Goal: Task Accomplishment & Management: Complete application form

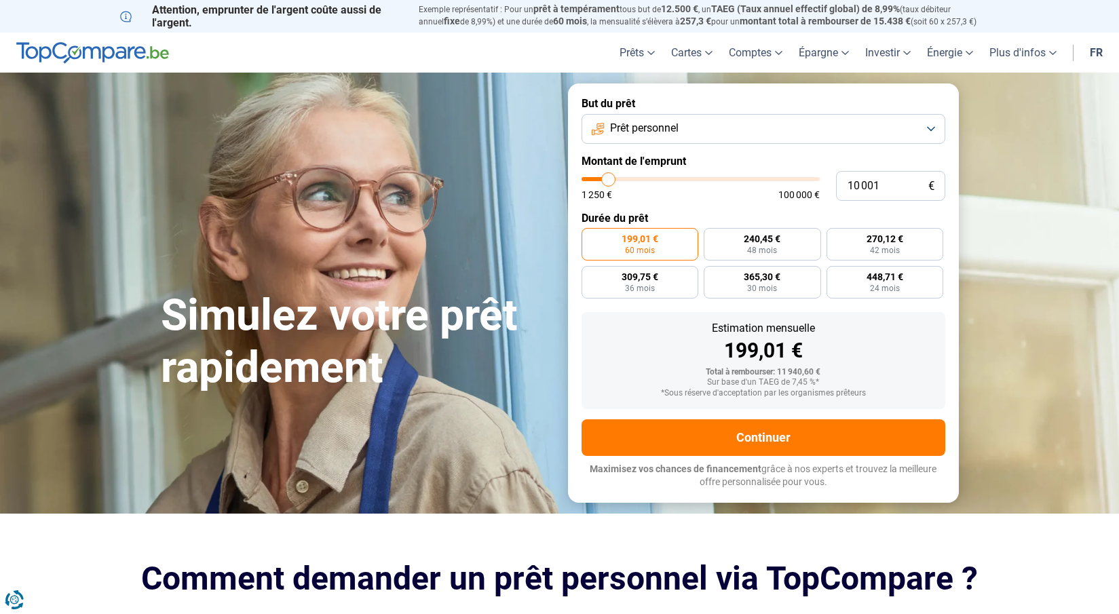
type input "8 250"
type input "8250"
type input "9 500"
type input "9500"
type input "10 500"
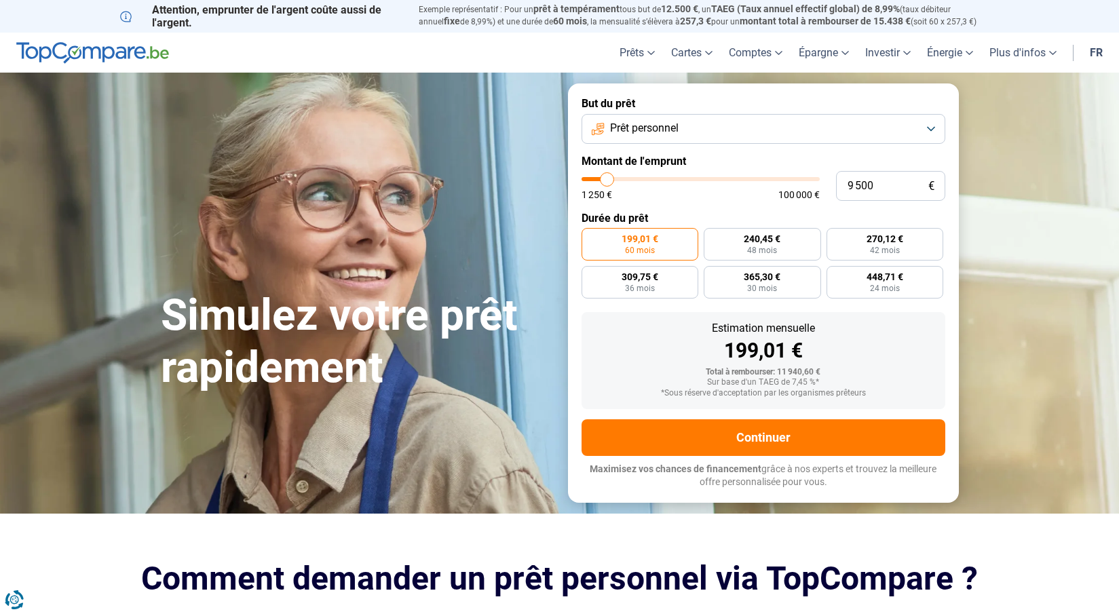
type input "10500"
type input "12 500"
type input "12500"
type input "12 750"
type input "12750"
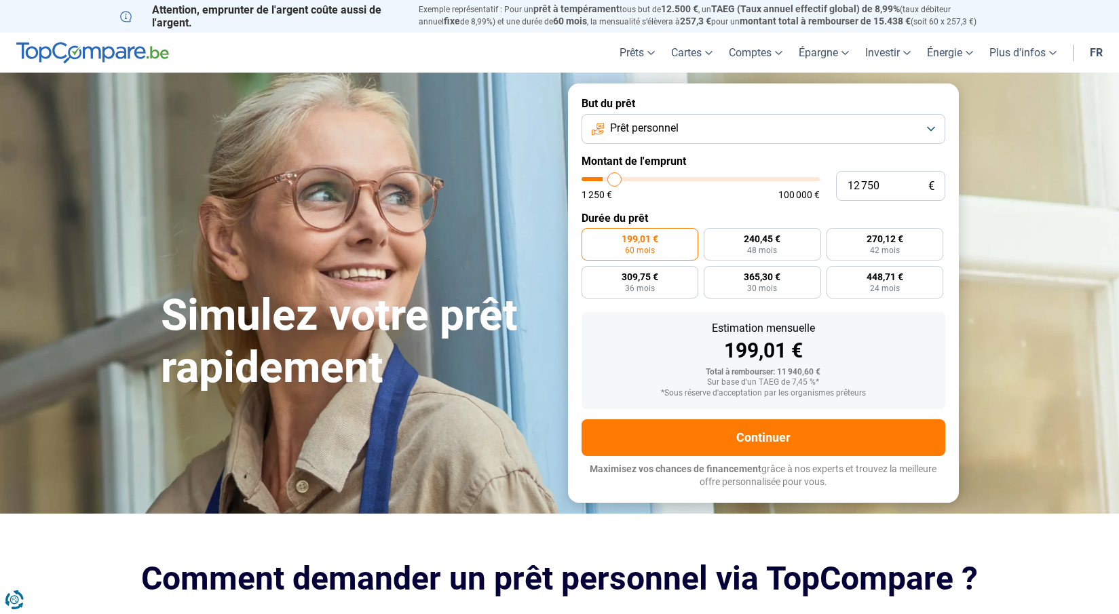
type input "13 500"
type input "13500"
type input "14 250"
type input "14250"
type input "14 500"
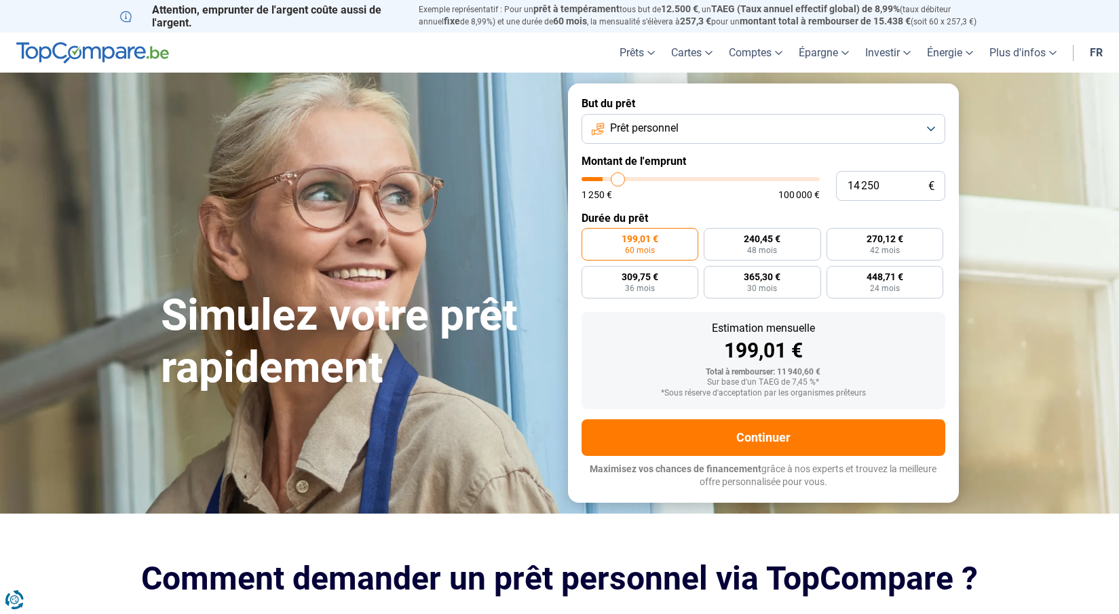
type input "14500"
type input "14 750"
type input "14750"
type input "15 000"
type input "15000"
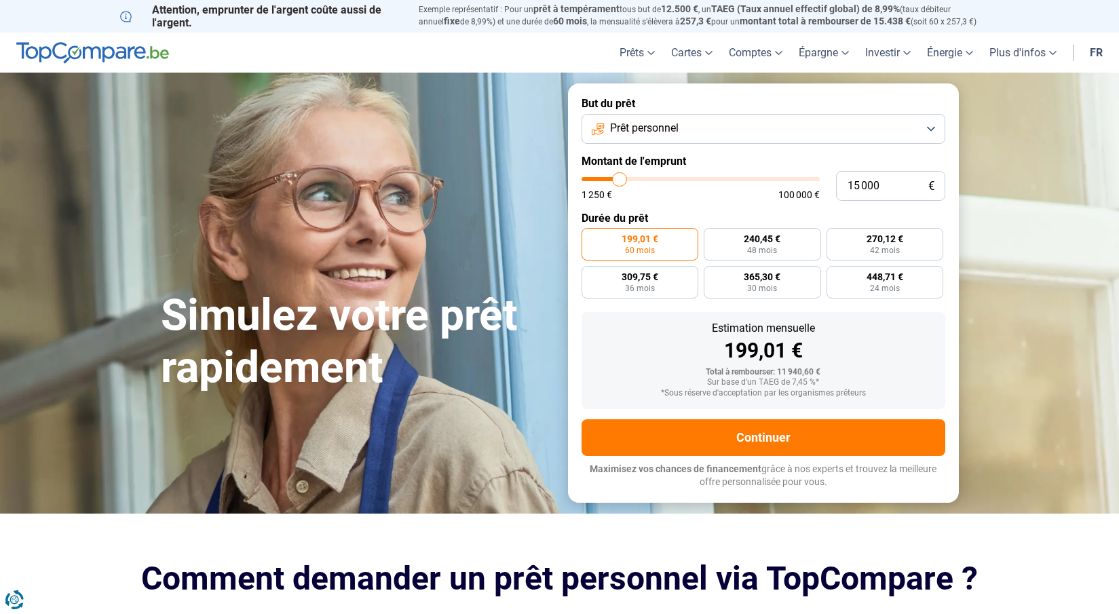
type input "15 750"
type input "15750"
type input "16 000"
type input "16000"
type input "16 500"
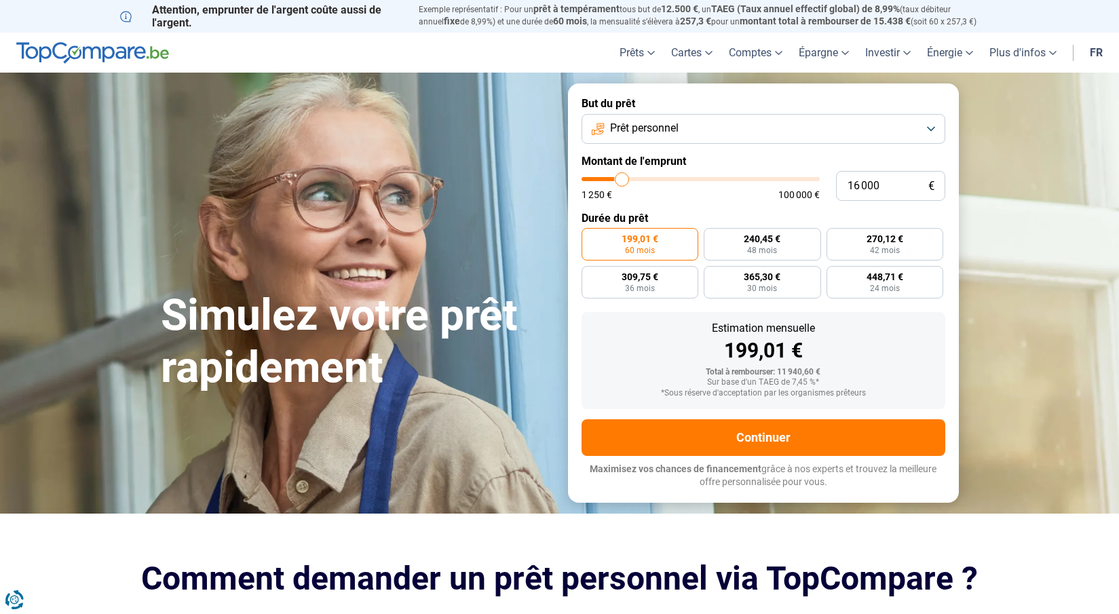
type input "16500"
type input "17 000"
type input "17000"
type input "17 250"
type input "17250"
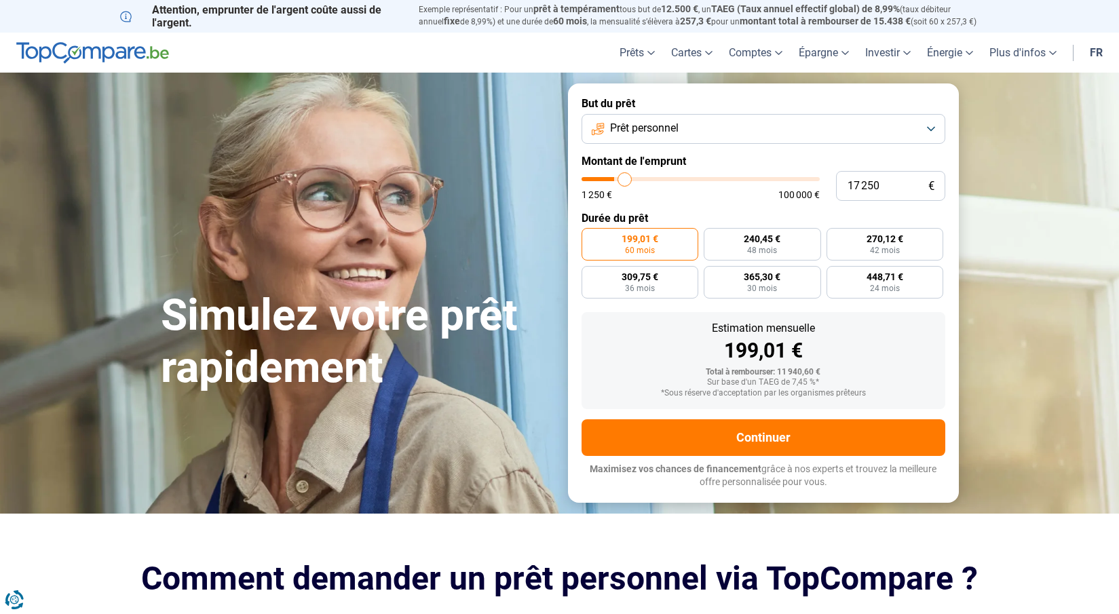
type input "17 500"
type input "17500"
type input "18 750"
type input "18750"
type input "19 250"
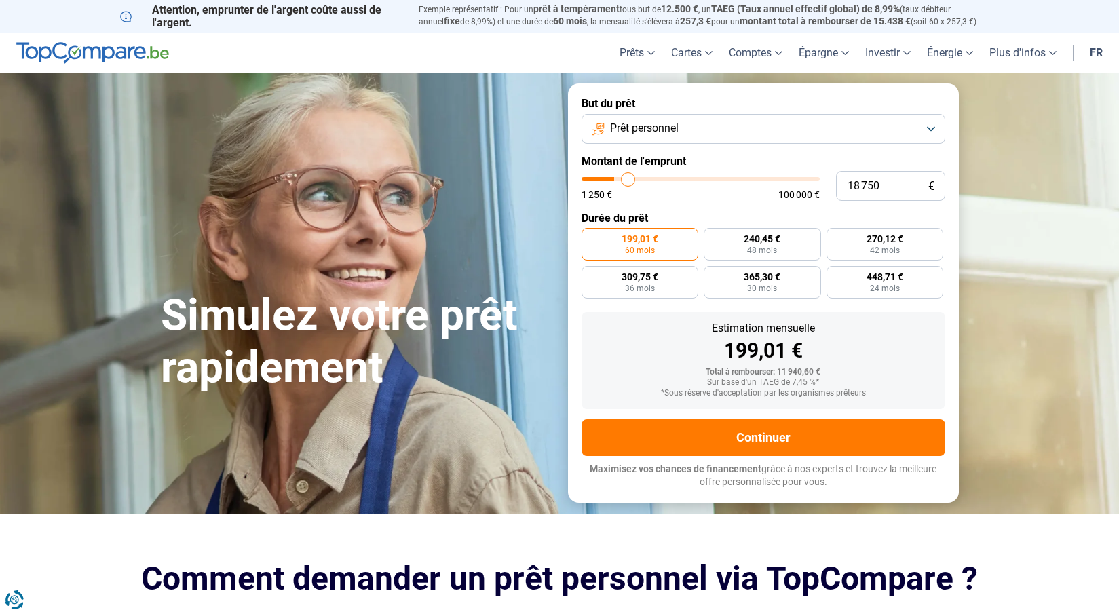
type input "19250"
type input "20 000"
type input "20000"
type input "20 750"
type input "20750"
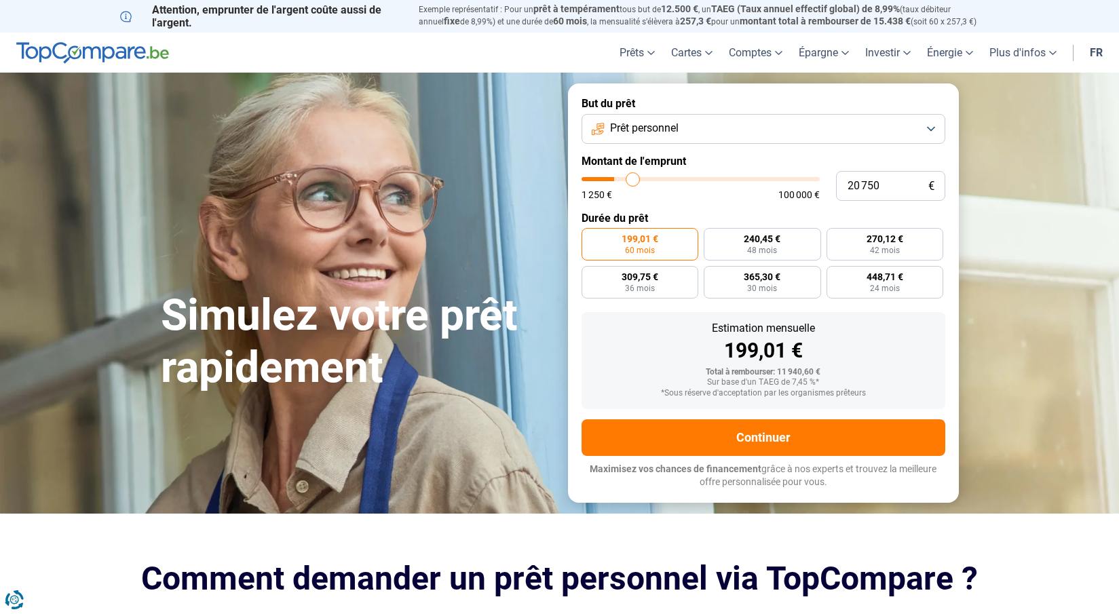
type input "21 500"
type input "21500"
type input "21 750"
type input "21750"
type input "22 750"
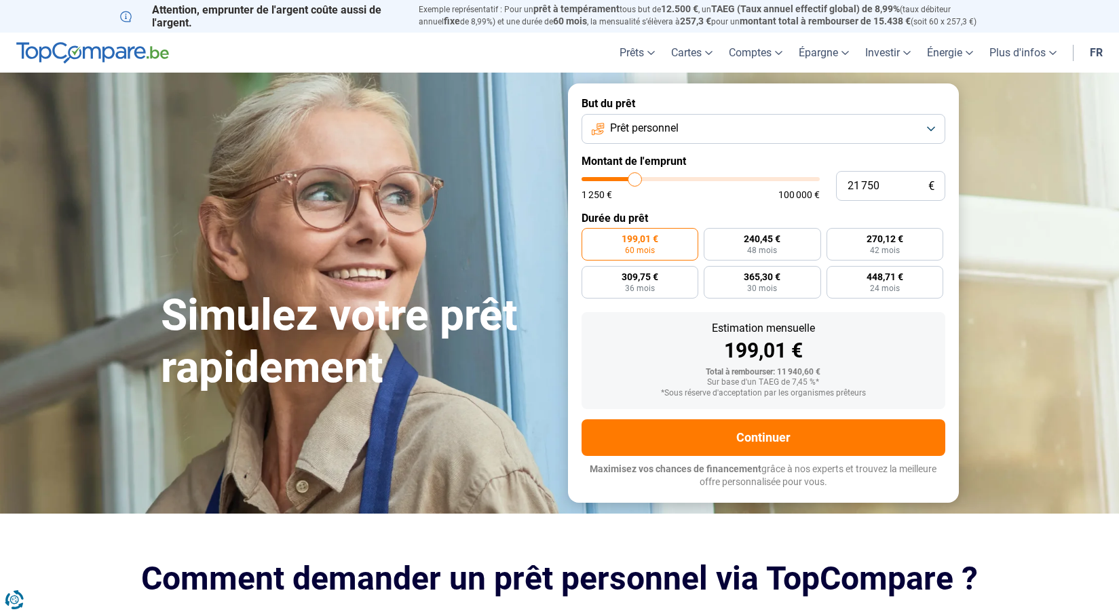
type input "22750"
type input "23 000"
type input "23000"
type input "23 250"
type input "23250"
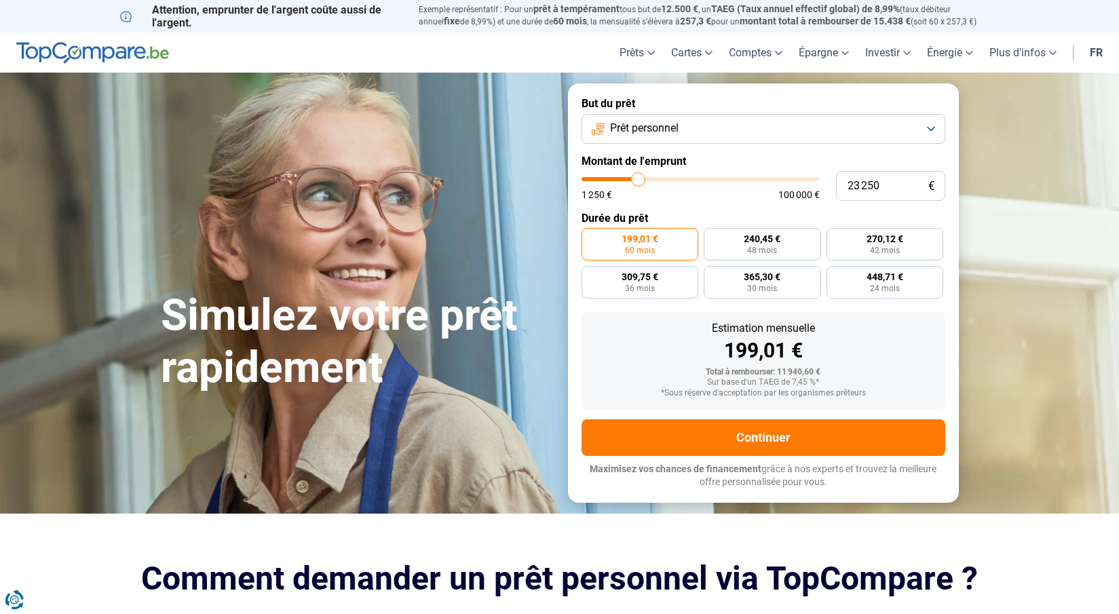
type input "23 500"
type input "23500"
type input "23 750"
type input "23750"
type input "24 250"
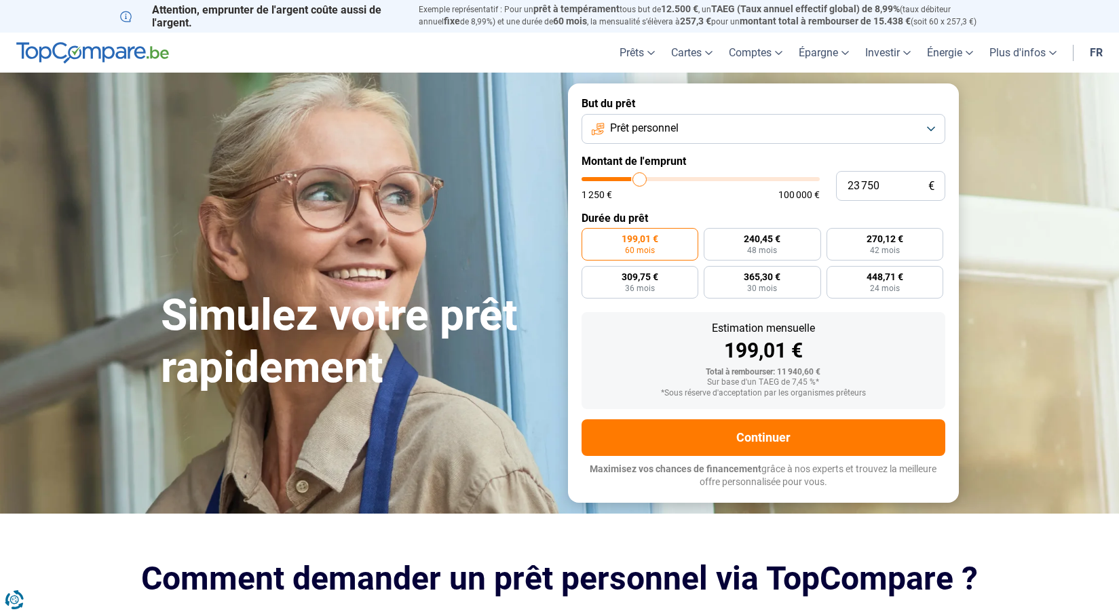
type input "24250"
type input "24 750"
type input "24750"
type input "25 000"
type input "25000"
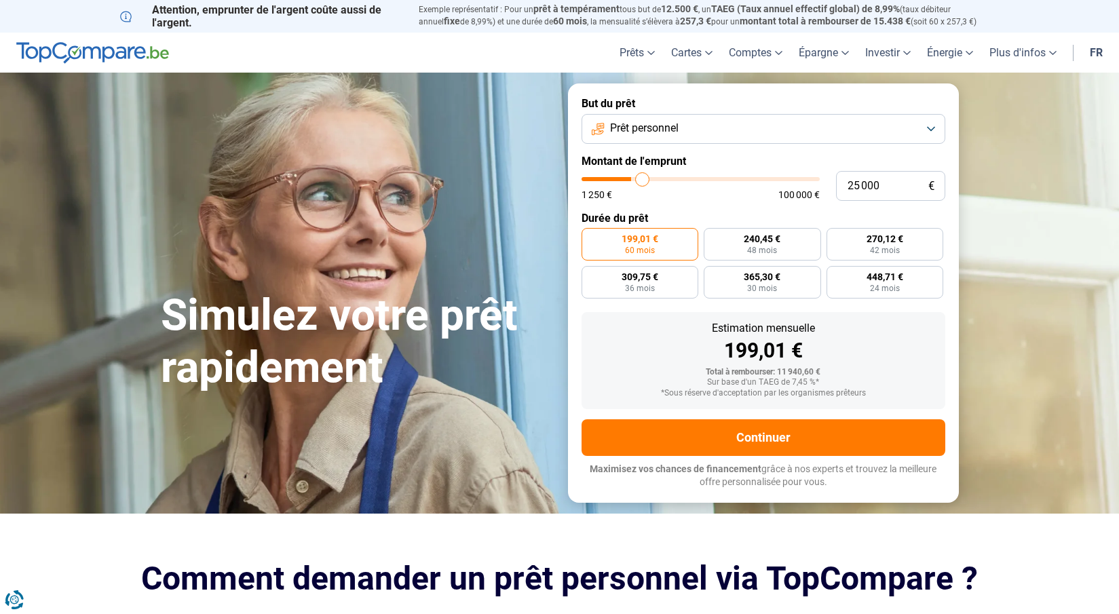
type input "26 000"
type input "26000"
type input "26 500"
type input "26500"
type input "26 750"
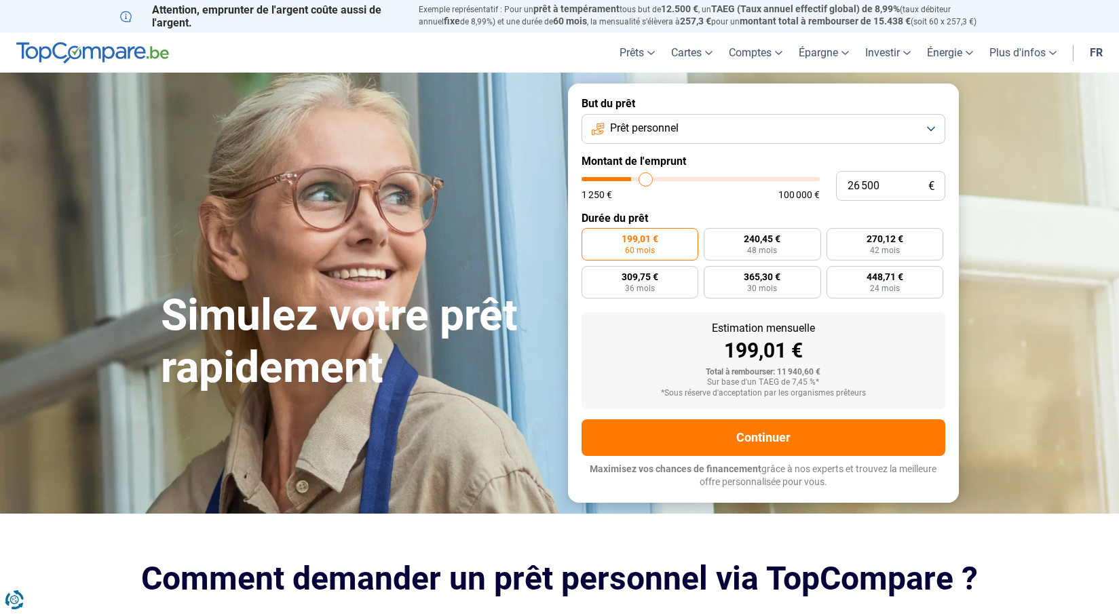
type input "26750"
type input "27 250"
type input "27250"
type input "27 750"
type input "27750"
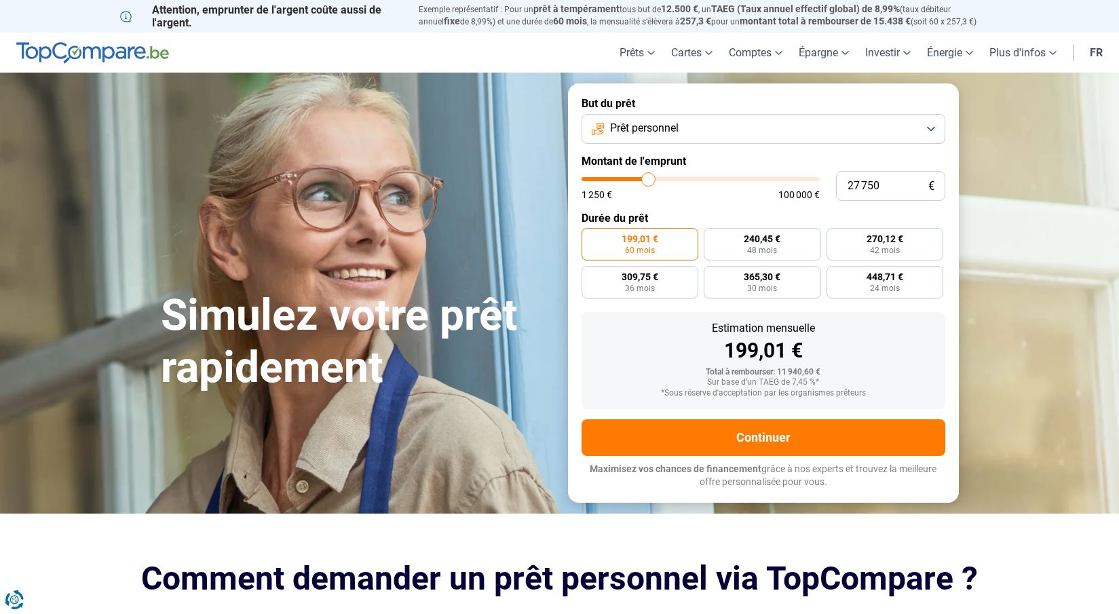
type input "29 000"
type input "29000"
type input "29 500"
type input "29500"
type input "29 750"
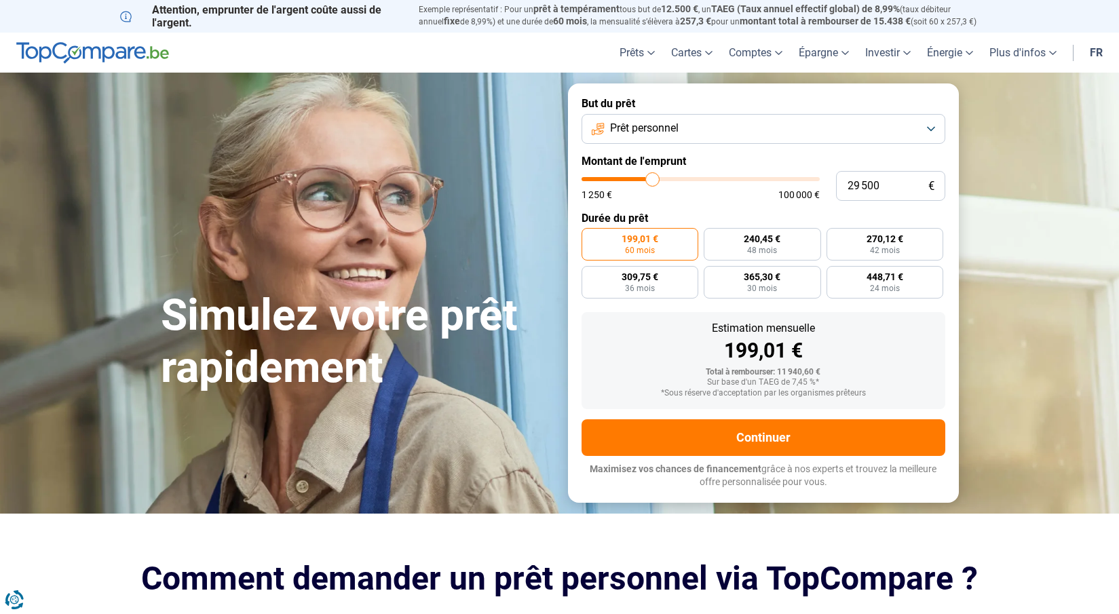
type input "29750"
type input "30 500"
type input "30500"
type input "30 750"
type input "30750"
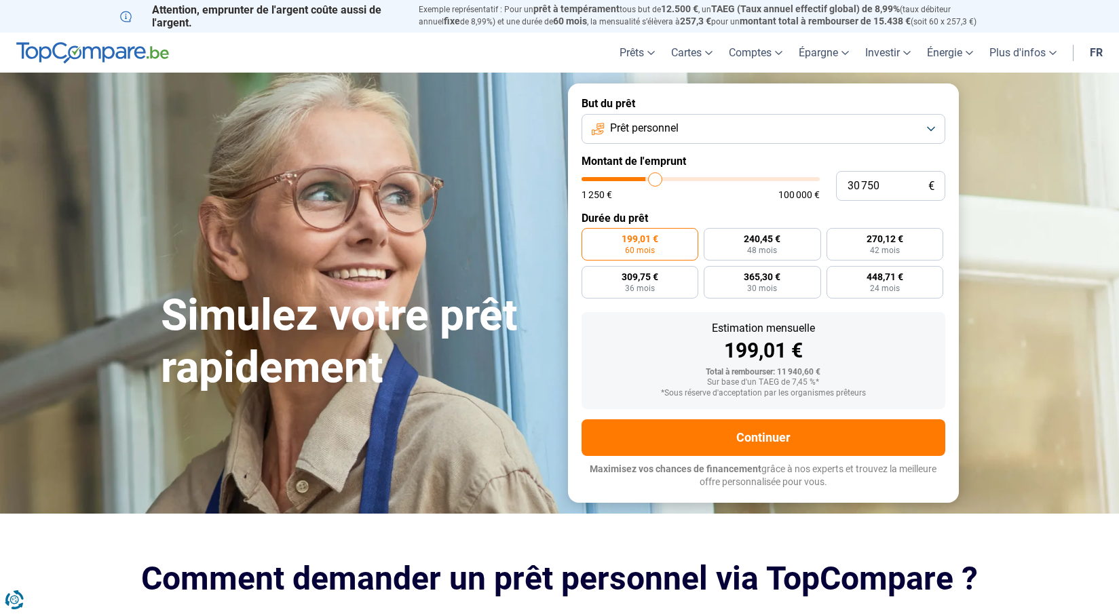
type input "31 000"
type input "31000"
type input "31 250"
type input "31250"
type input "32 000"
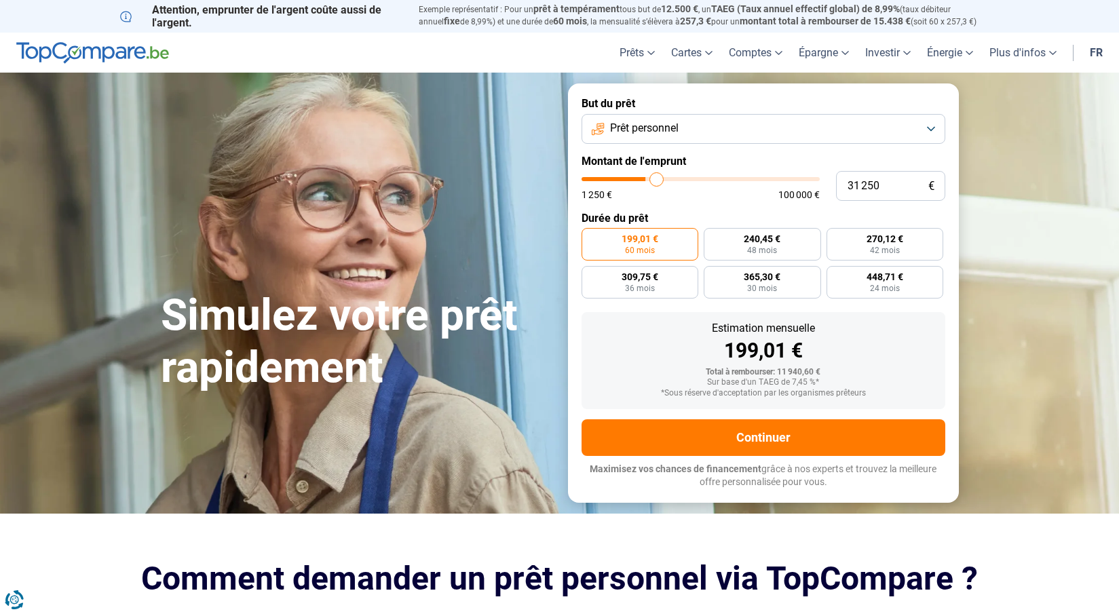
type input "32000"
type input "32 250"
type input "32250"
type input "32 750"
type input "32750"
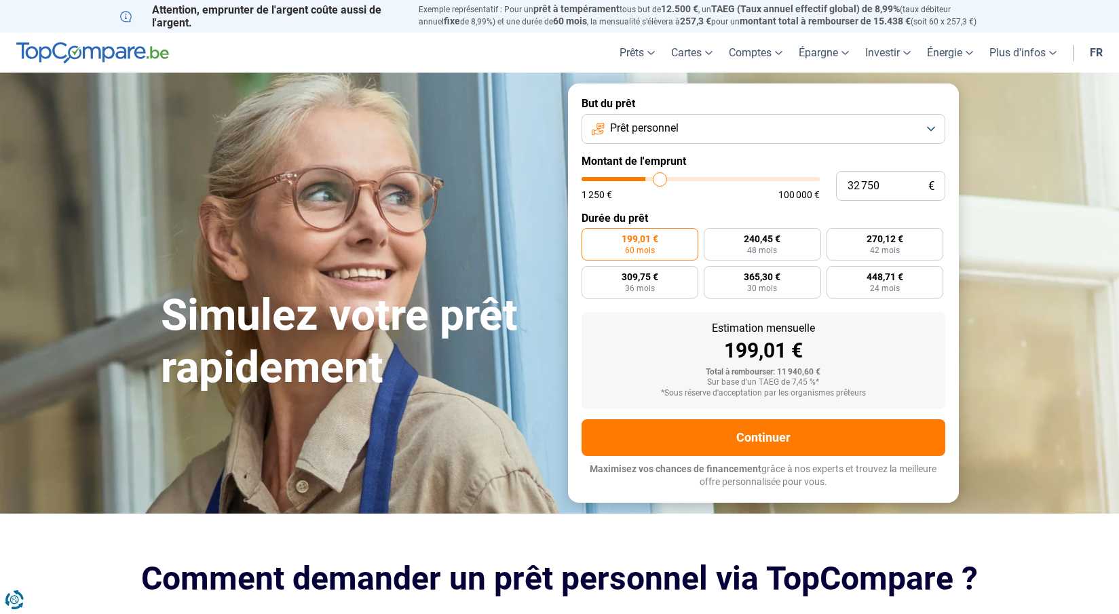
type input "33 500"
type input "33500"
type input "33 750"
type input "33750"
type input "34 000"
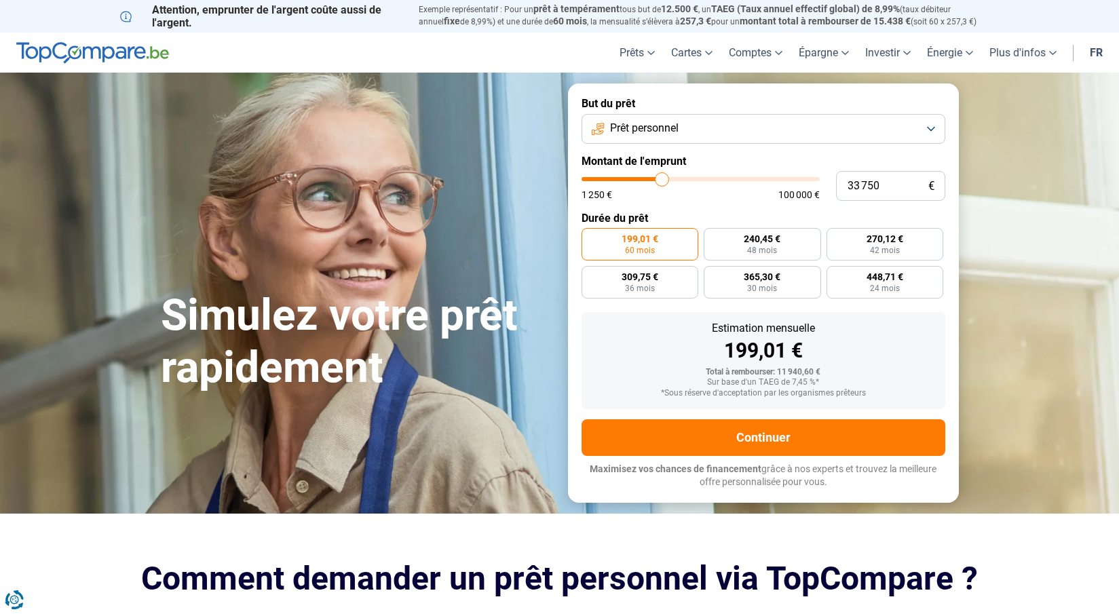
type input "34000"
type input "34 250"
type input "34250"
type input "34 750"
type input "34750"
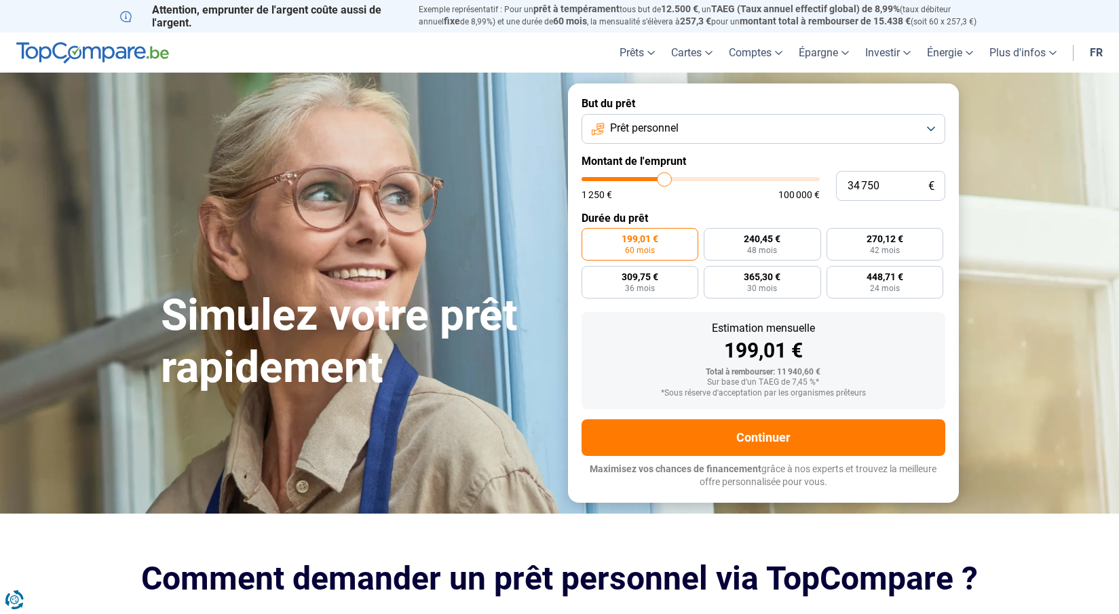
type input "35 000"
type input "35000"
type input "35 500"
type input "35500"
type input "35 750"
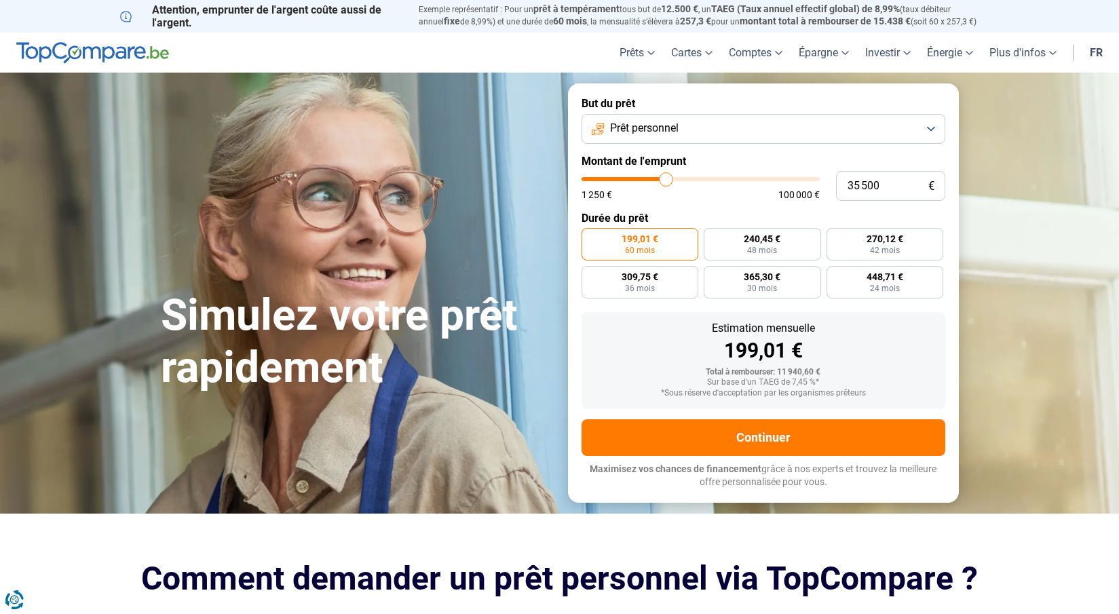
type input "35750"
type input "36 500"
type input "36500"
type input "36 750"
type input "36750"
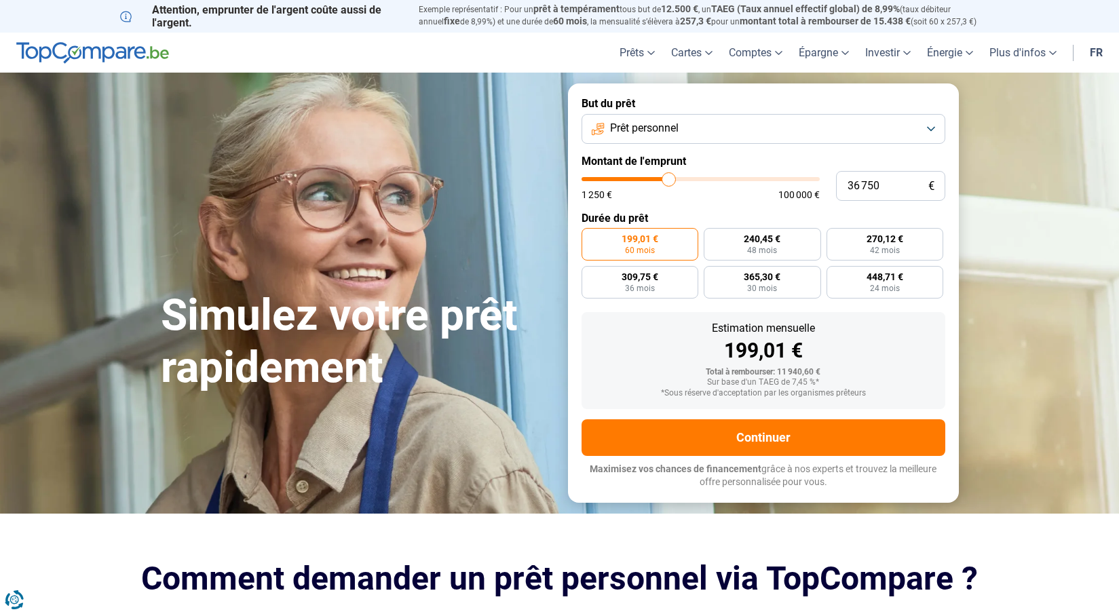
type input "37 250"
type input "37250"
type input "38 250"
type input "38250"
type input "39 750"
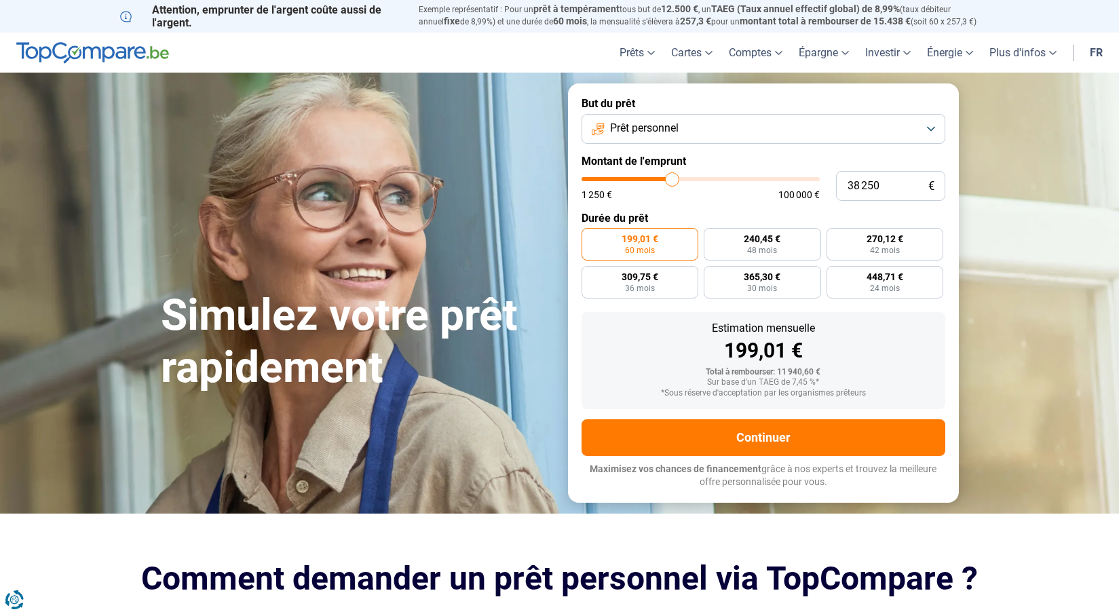
type input "39750"
type input "40 250"
type input "40250"
type input "40 750"
type input "40750"
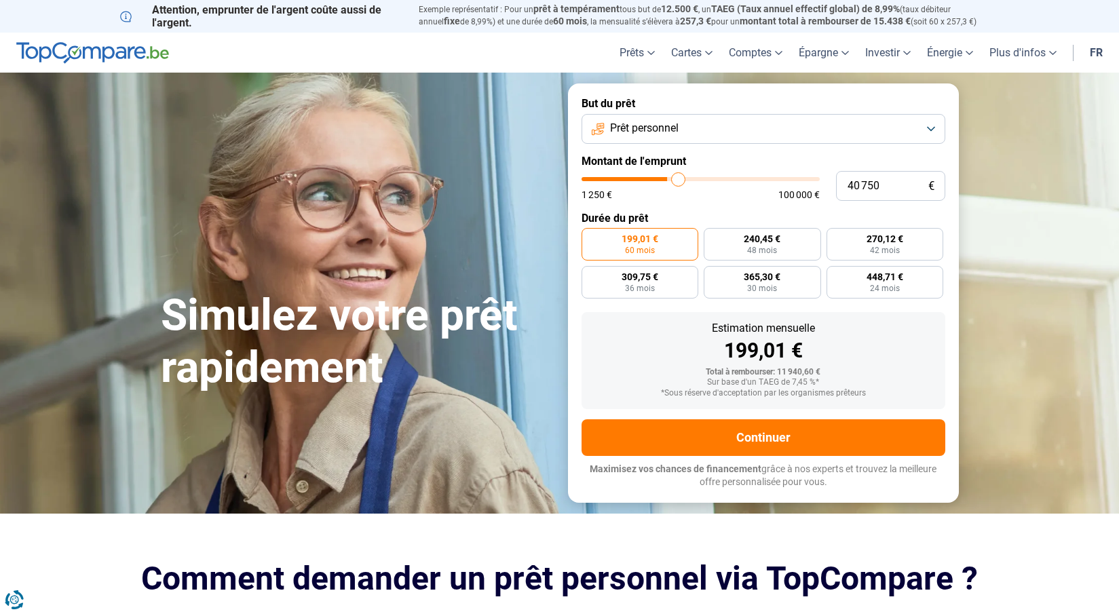
type input "41 250"
type input "41250"
type input "42 000"
type input "42000"
type input "42 500"
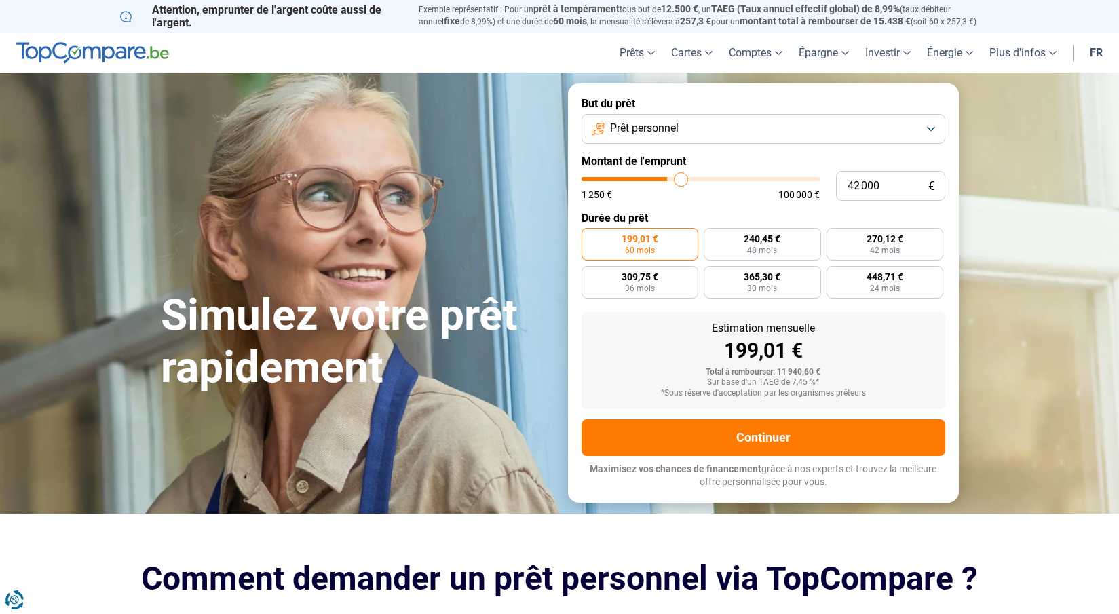
type input "42500"
type input "43 750"
type input "43750"
type input "44 000"
type input "44000"
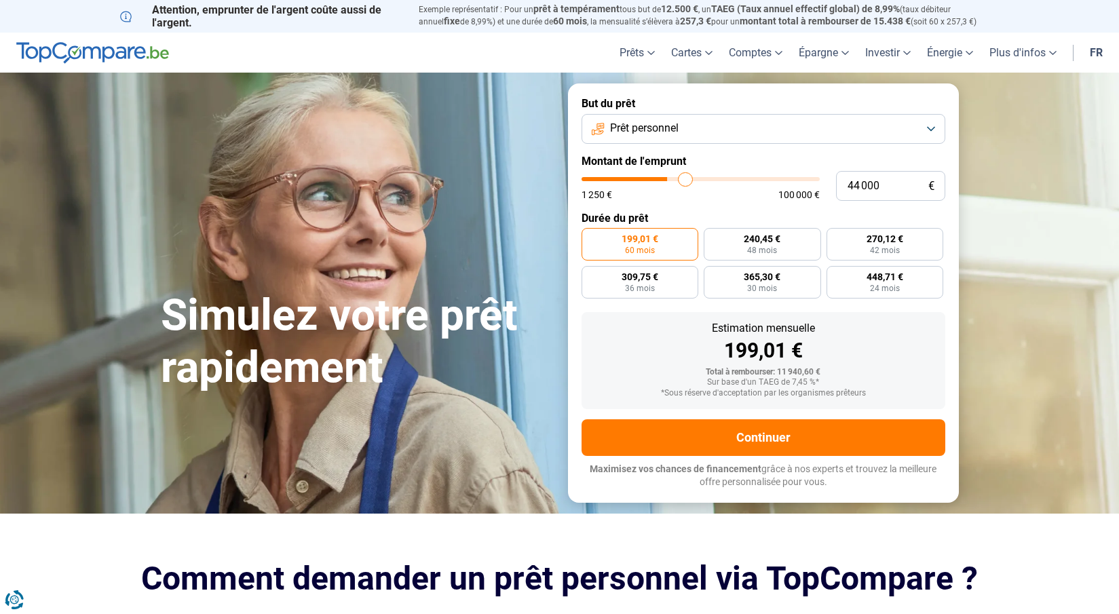
type input "44 500"
type input "44500"
type input "45 250"
type input "45250"
type input "46 000"
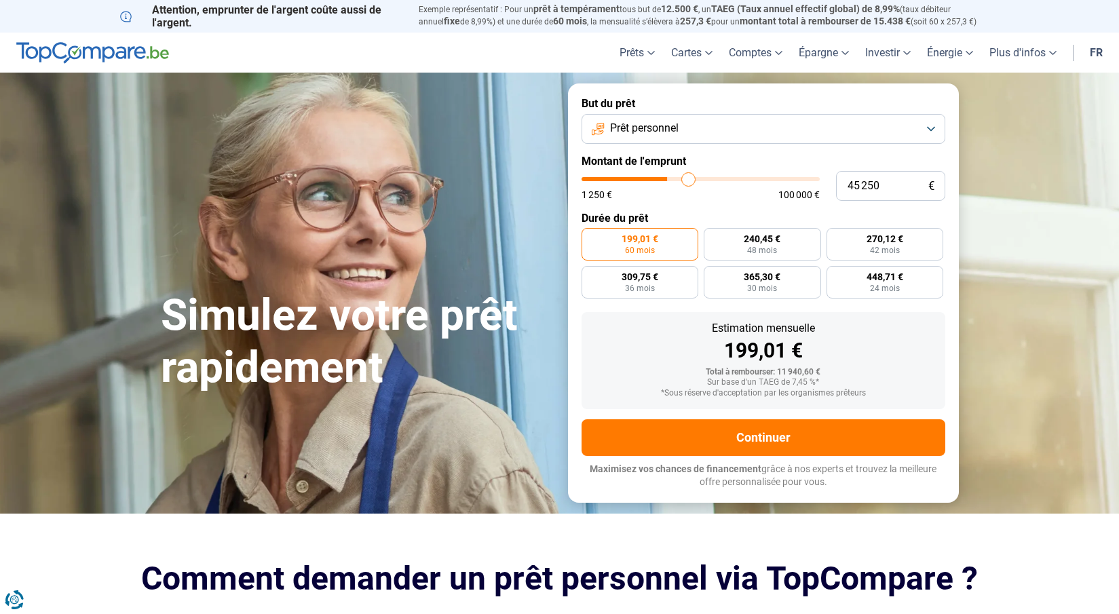
type input "46000"
type input "47 000"
type input "47000"
type input "47 250"
type input "47250"
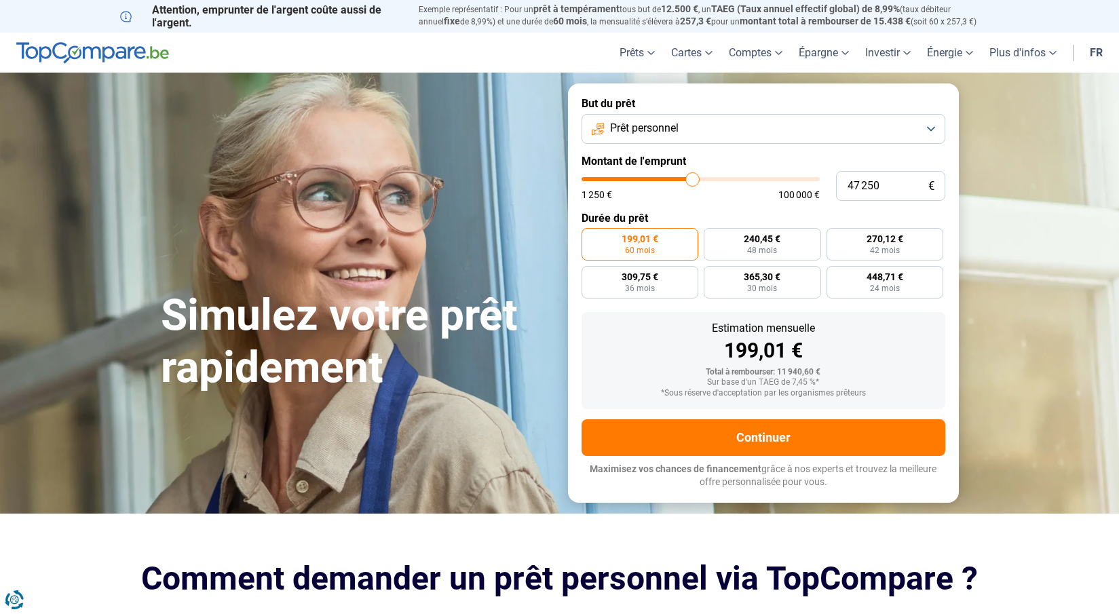
type input "48 500"
type input "48500"
type input "49 500"
type input "49500"
type input "49 750"
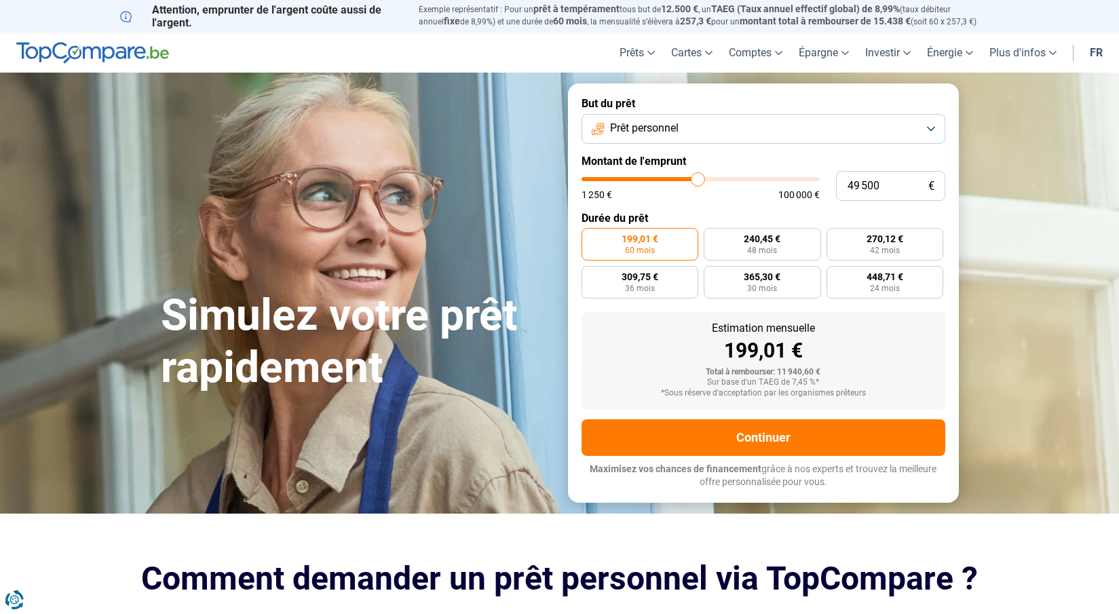
type input "49750"
type input "50 250"
type input "50250"
type input "51 250"
type input "51250"
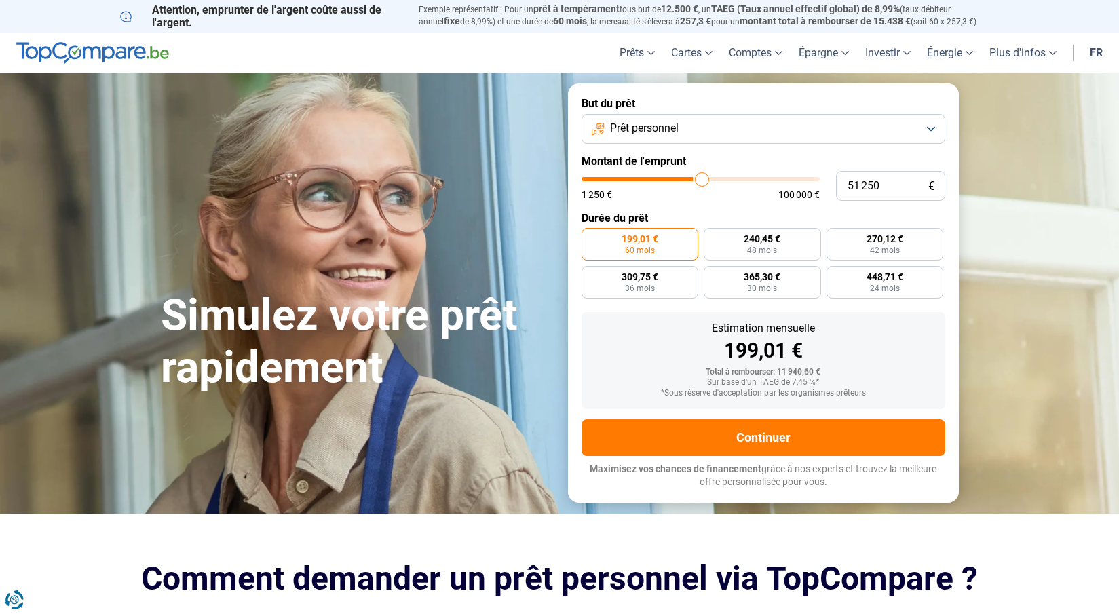
type input "51 500"
type input "51500"
type input "52 500"
type input "52500"
type input "53 000"
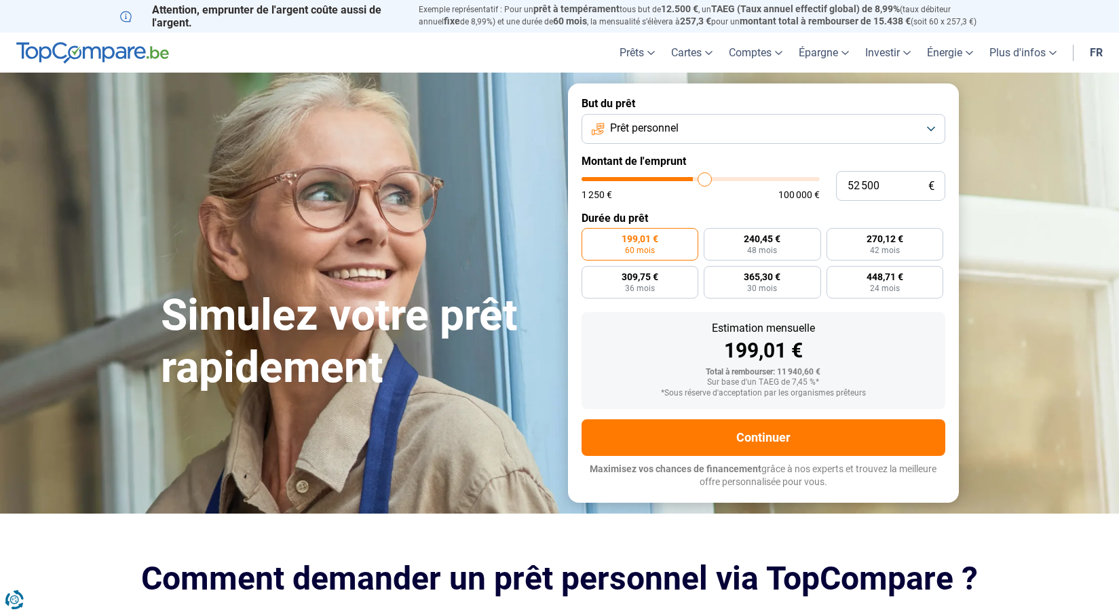
type input "53000"
type input "53 500"
type input "53500"
type input "54 250"
type input "54250"
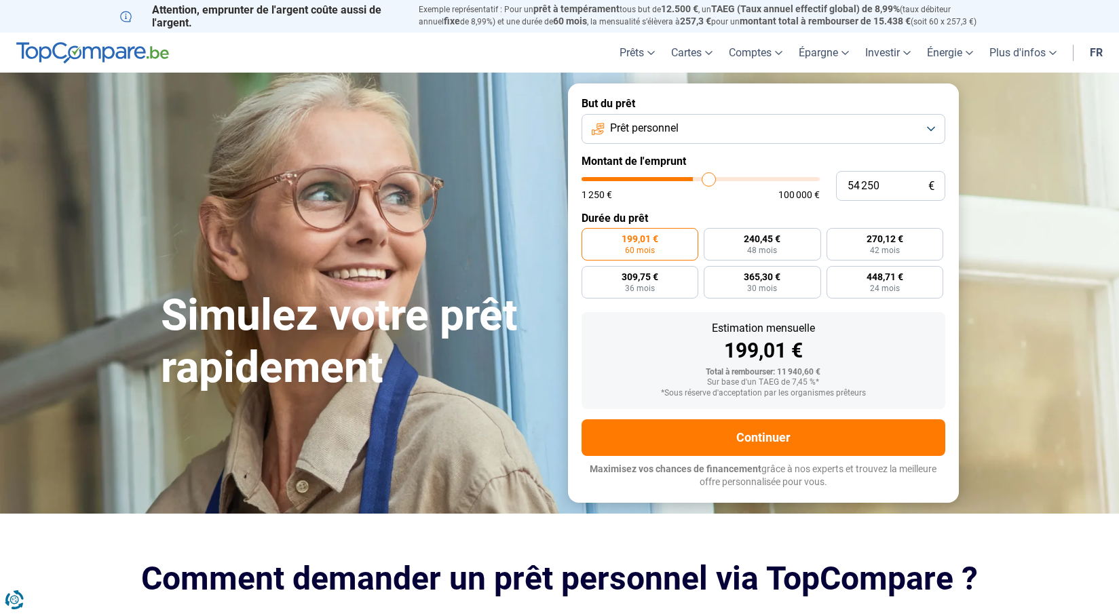
type input "54 500"
type input "54500"
type input "55 000"
type input "55000"
type input "55 750"
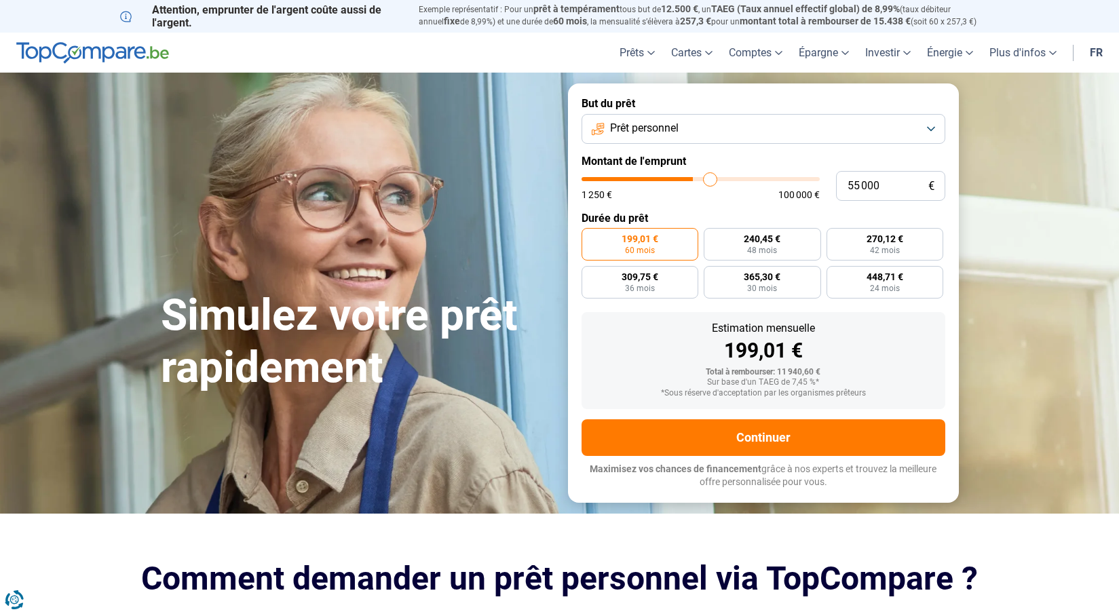
type input "55750"
type input "56 000"
drag, startPoint x: 603, startPoint y: 180, endPoint x: 722, endPoint y: 183, distance: 119.5
type input "56500"
click at [714, 181] on input "range" at bounding box center [701, 179] width 238 height 4
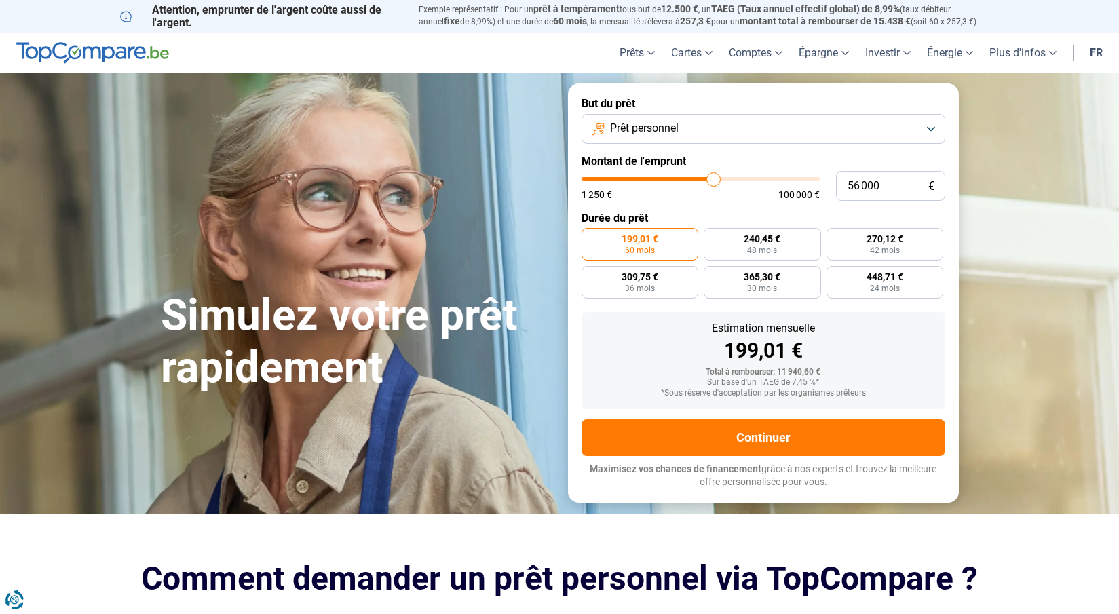
type input "56 500"
radio input "false"
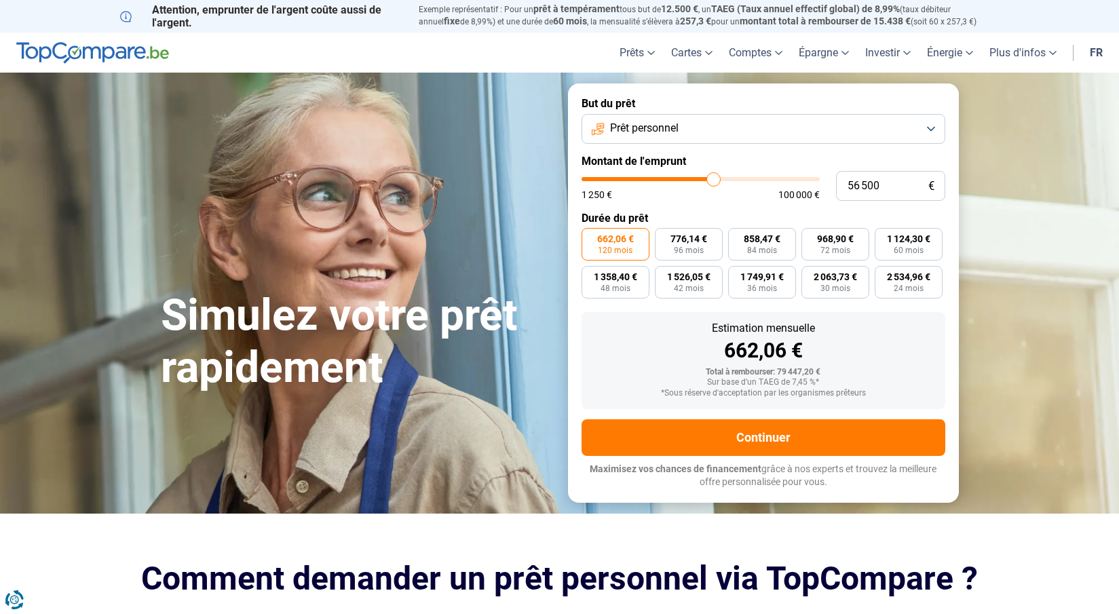
type input "57 250"
type input "57250"
type input "58 500"
type input "58500"
type input "59 000"
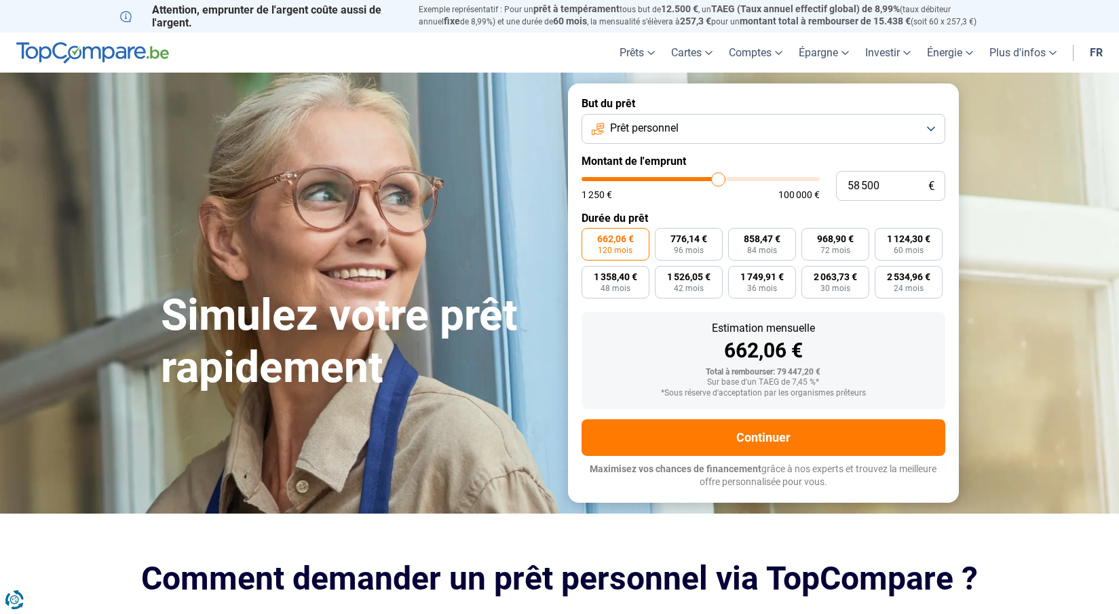
type input "59000"
type input "60 000"
type input "60000"
type input "60 500"
type input "60500"
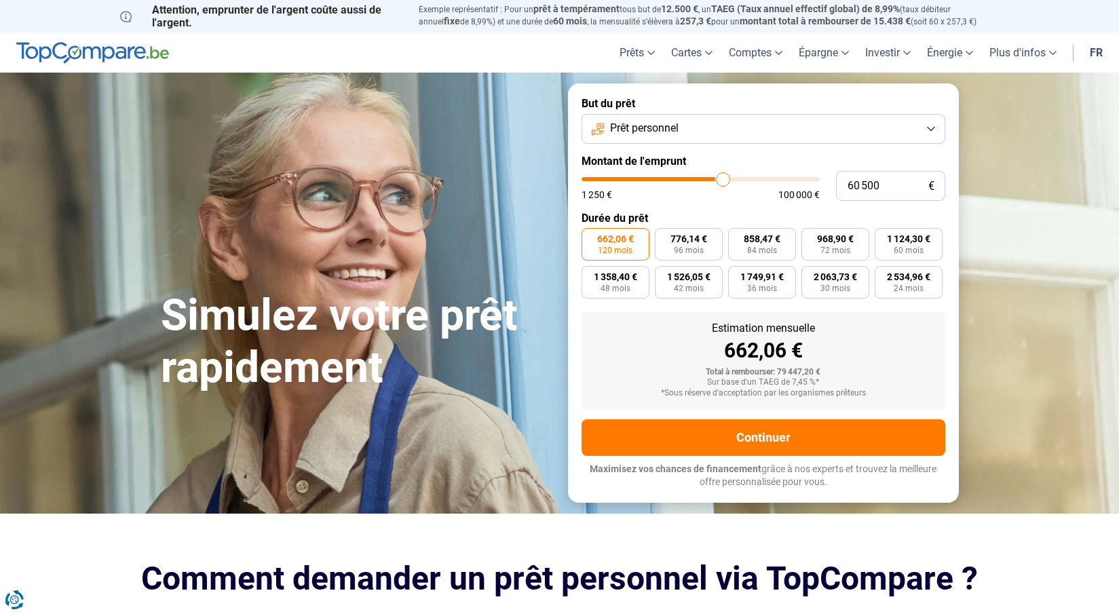
type input "61 000"
type input "61000"
type input "61 750"
type input "61750"
type input "62 500"
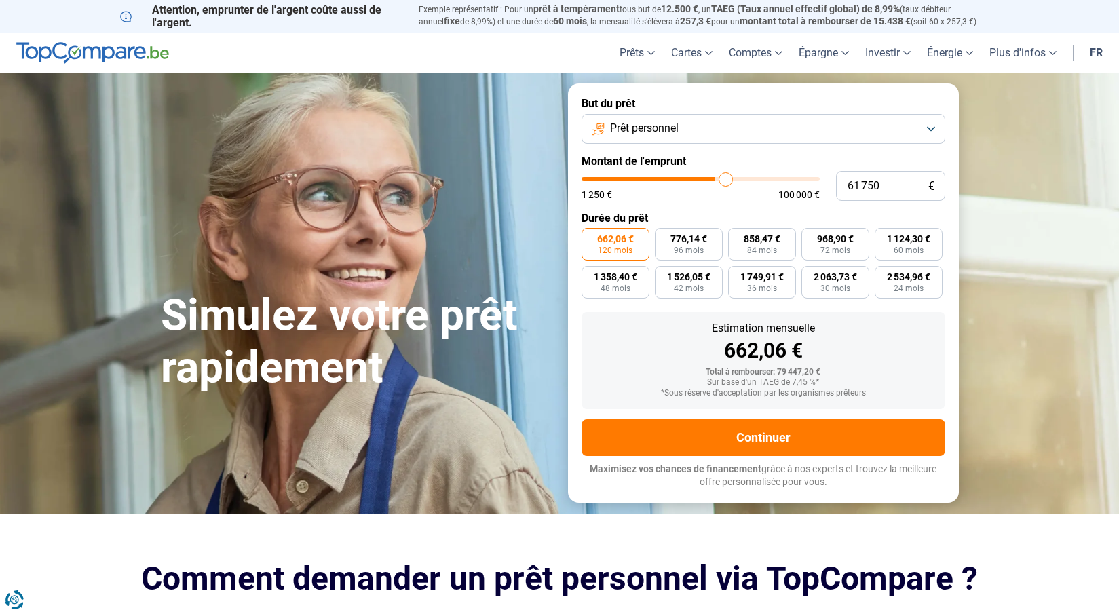
type input "62500"
type input "63 000"
type input "63000"
type input "63 500"
type input "63500"
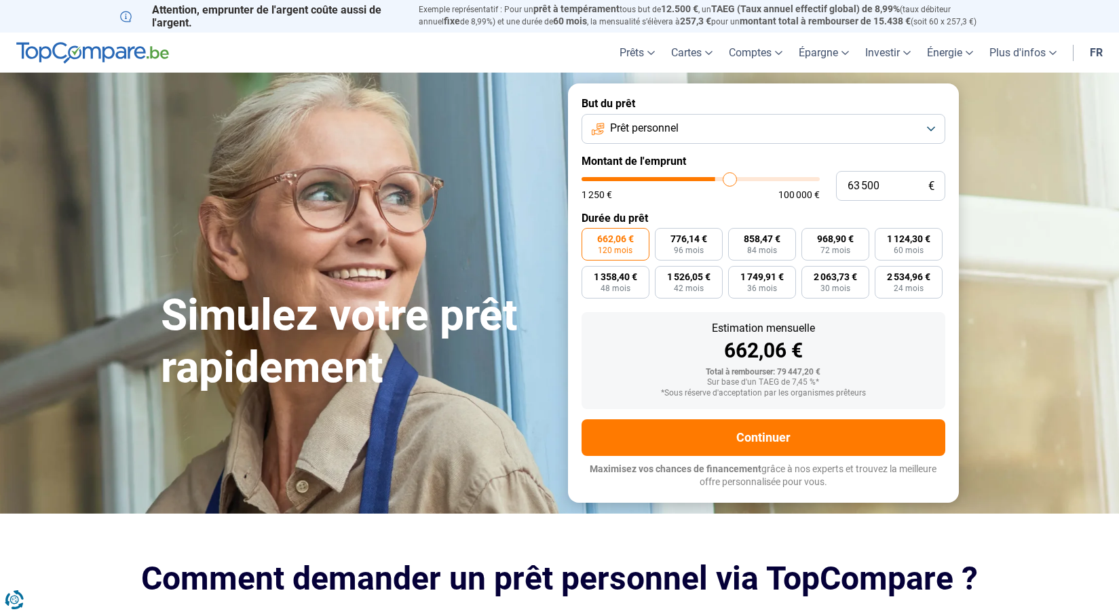
type input "64 500"
type input "64500"
type input "65 000"
type input "65000"
type input "66 000"
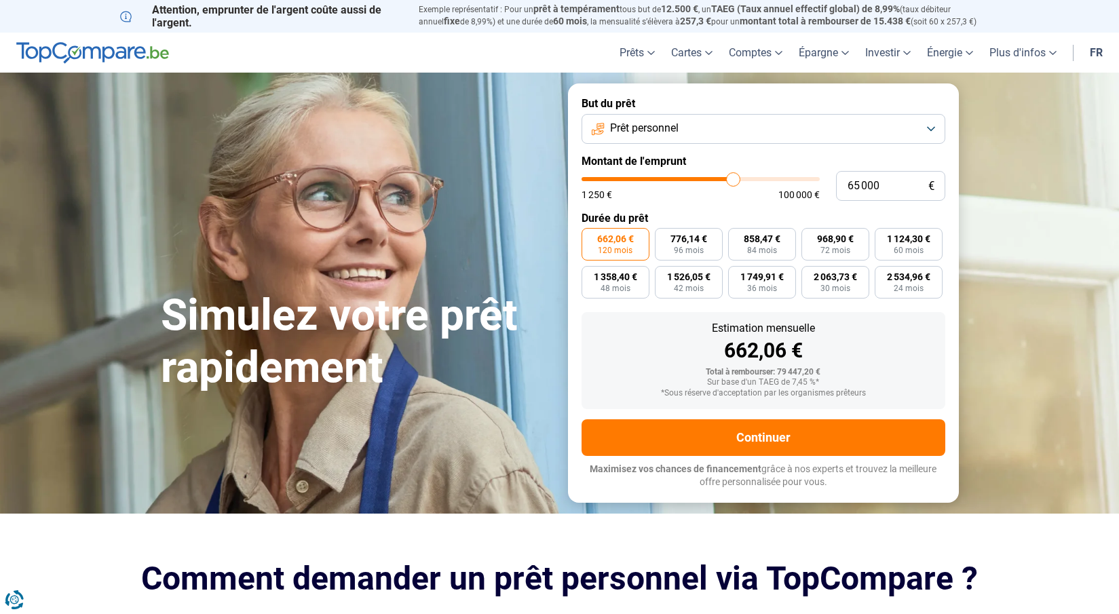
type input "66000"
type input "66 250"
type input "66250"
type input "66 750"
type input "66750"
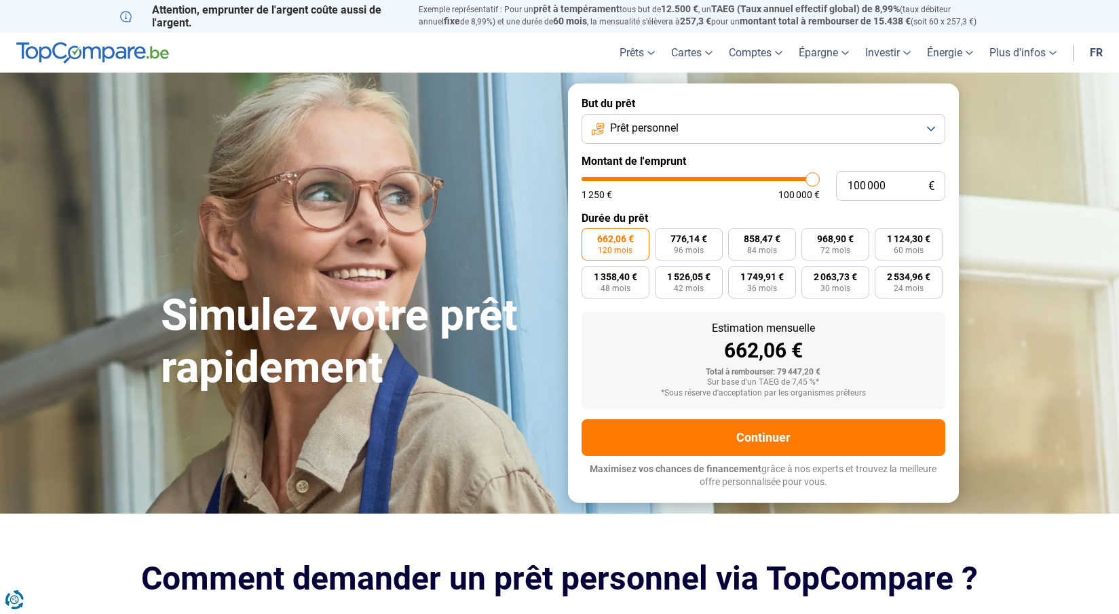
drag, startPoint x: 713, startPoint y: 186, endPoint x: 816, endPoint y: 189, distance: 102.5
click at [816, 181] on input "range" at bounding box center [701, 179] width 238 height 4
drag, startPoint x: 763, startPoint y: 203, endPoint x: 963, endPoint y: 172, distance: 202.6
click at [963, 172] on div "But du prêt Prêt personnel Montant de l'emprunt 100 000 € 1 250 € 100 000 € Dur…" at bounding box center [763, 292] width 407 height 419
click at [697, 279] on span "2 700,96 €" at bounding box center [688, 277] width 43 height 10
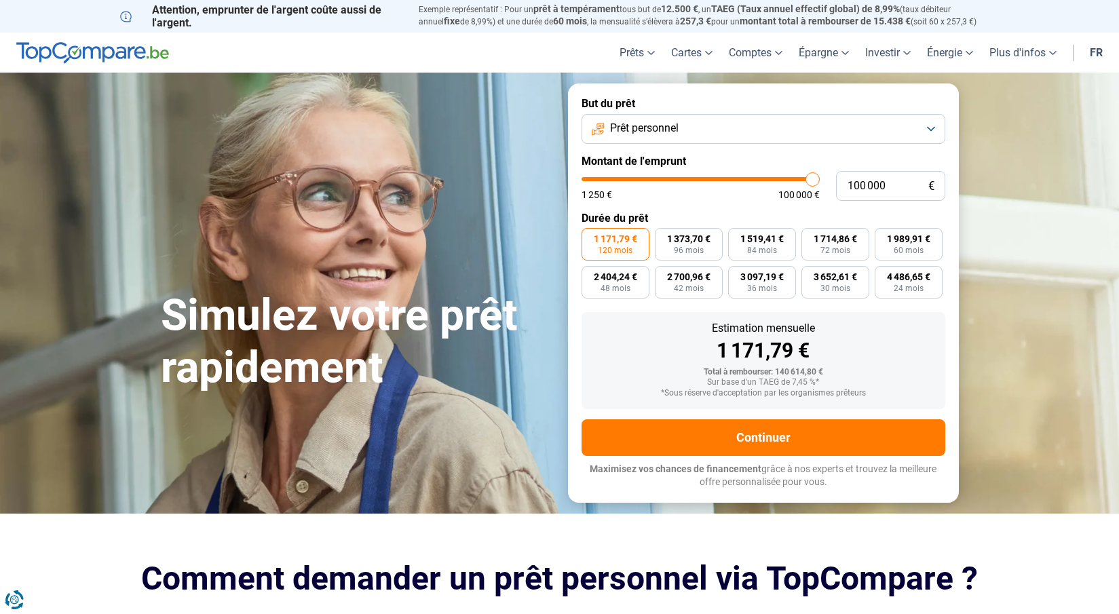
click at [664, 275] on input "2 700,96 € 42 mois" at bounding box center [659, 270] width 9 height 9
click at [928, 129] on button "Prêt personnel" at bounding box center [764, 129] width 364 height 30
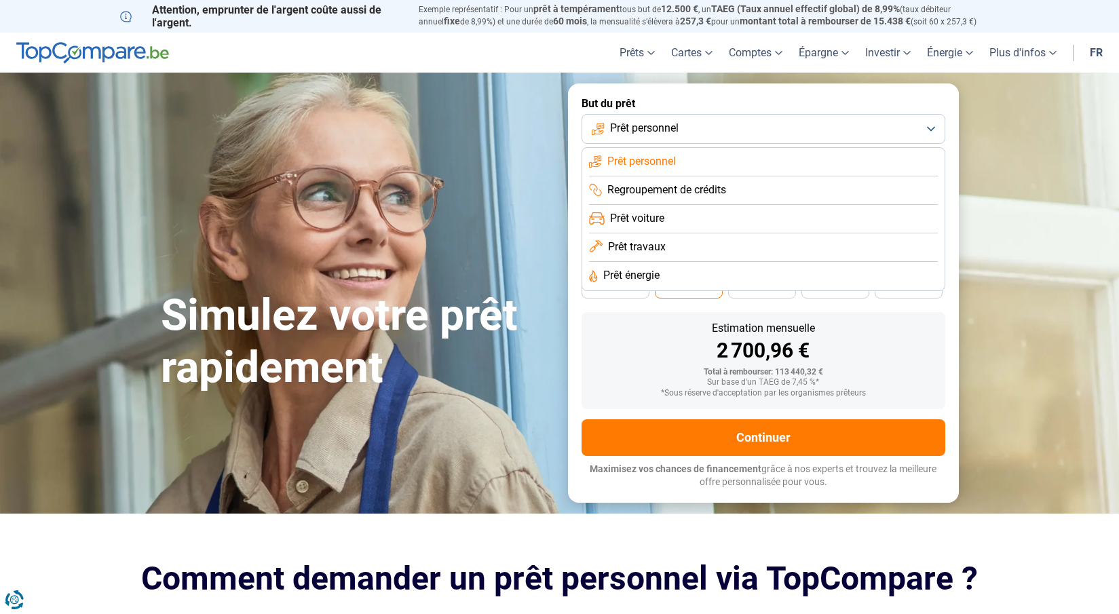
click at [690, 240] on li "Prêt travaux" at bounding box center [763, 247] width 349 height 29
